Goal: Task Accomplishment & Management: Manage account settings

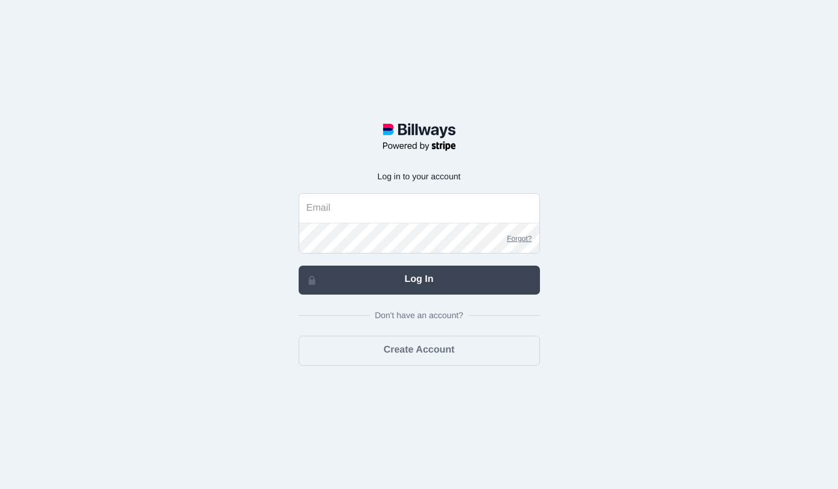
type input "[EMAIL_ADDRESS][DOMAIN_NAME]"
click at [346, 273] on link "Log In" at bounding box center [419, 280] width 241 height 29
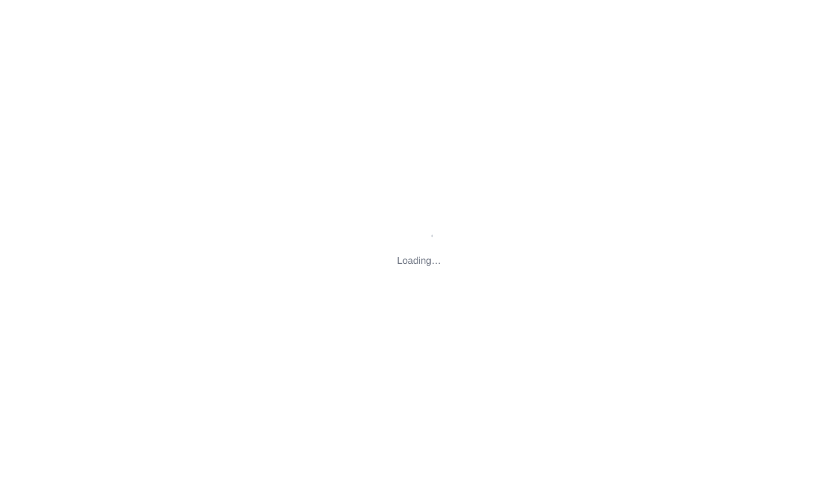
type input "[STREET_ADDRESS][US_STATE]"
type input "[EMAIL_ADDRESS][DOMAIN_NAME]"
type input "[STREET_ADDRESS][US_STATE]"
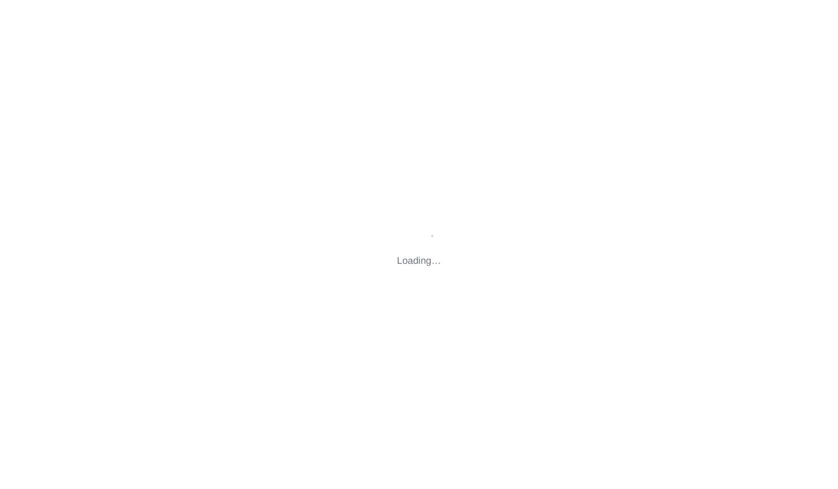
type input "[EMAIL_ADDRESS][DOMAIN_NAME]"
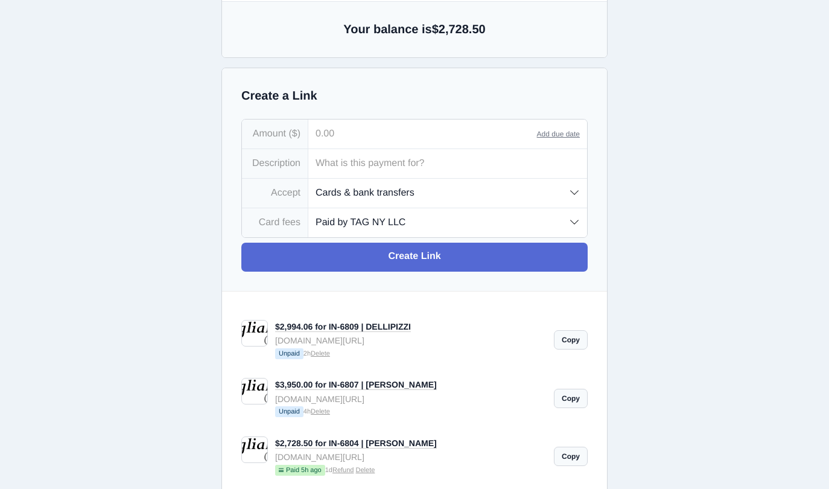
scroll to position [126, 0]
